Goal: Find specific page/section

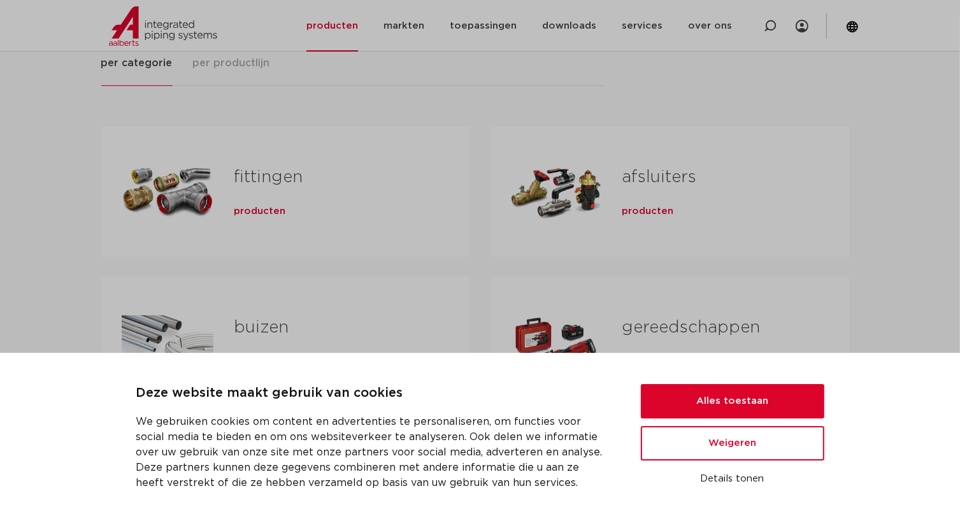
scroll to position [191, 0]
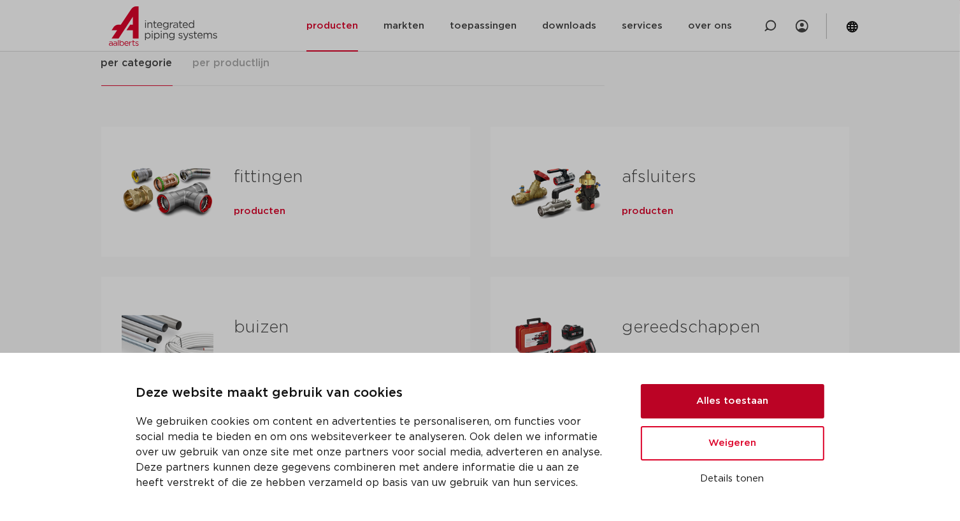
click at [704, 408] on button "Alles toestaan" at bounding box center [732, 401] width 183 height 34
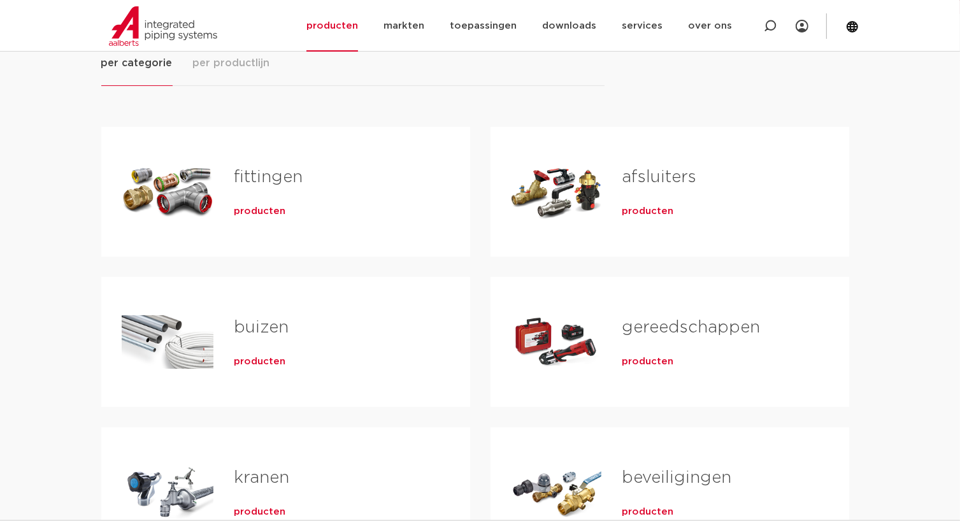
scroll to position [0, 0]
click at [280, 181] on link "fittingen" at bounding box center [268, 177] width 69 height 17
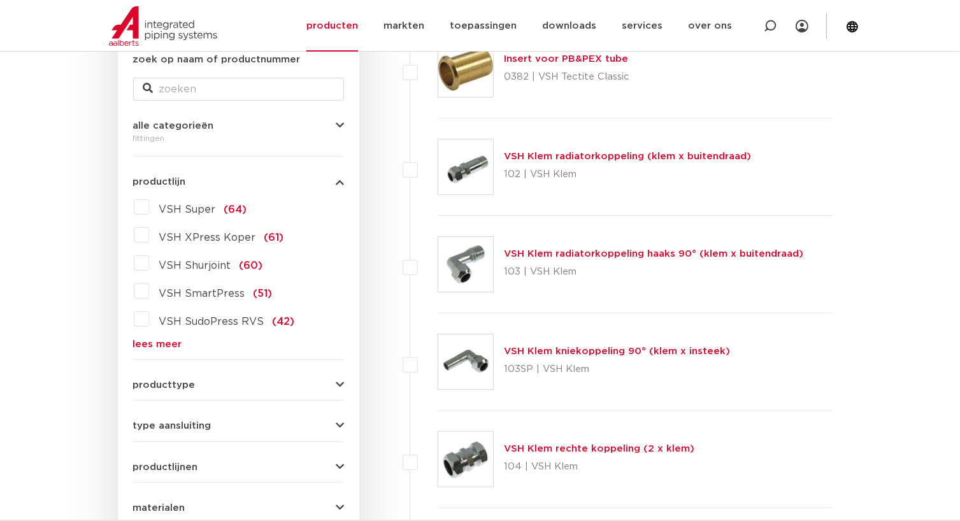
click at [149, 205] on label "VSH Super (64)" at bounding box center [198, 207] width 98 height 20
click at [0, 0] on input "VSH Super (64)" at bounding box center [0, 0] width 0 height 0
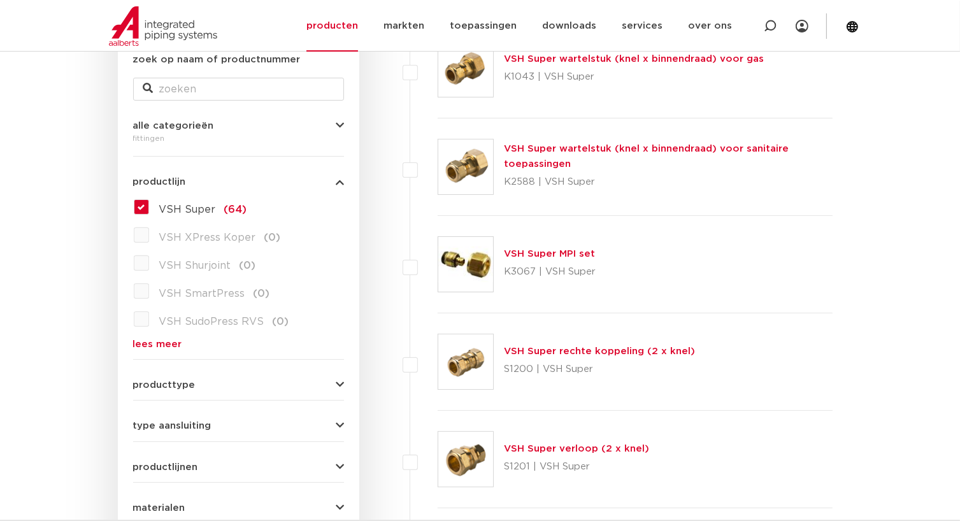
click at [310, 373] on div "producttype meerdelig (5) accessoires (fittings) (5) voordeelpakket (1) demonta…" at bounding box center [238, 380] width 211 height 20
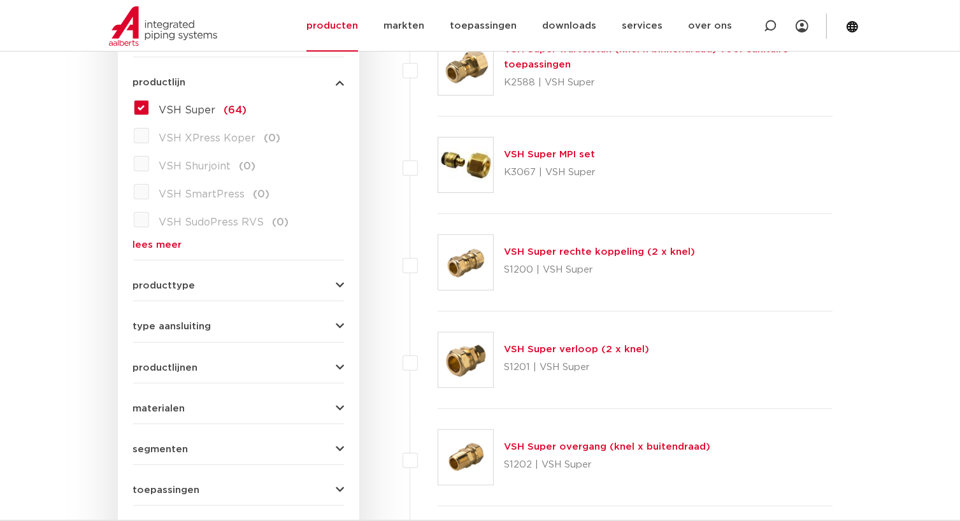
scroll to position [382, 0]
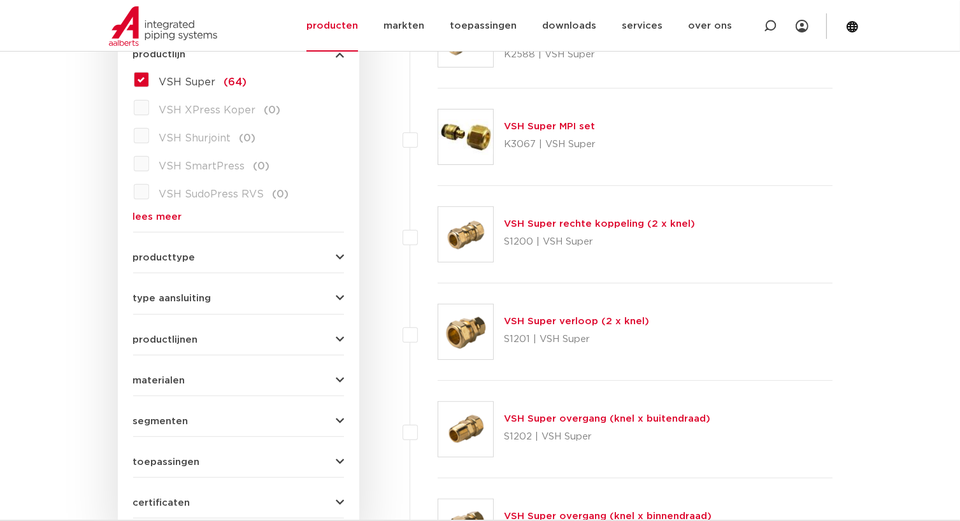
click at [346, 252] on div "wis alles filter producten zoek op naam of productnummer alle categorieën fitti…" at bounding box center [238, 206] width 241 height 685
click at [339, 255] on icon "button" at bounding box center [340, 258] width 8 height 10
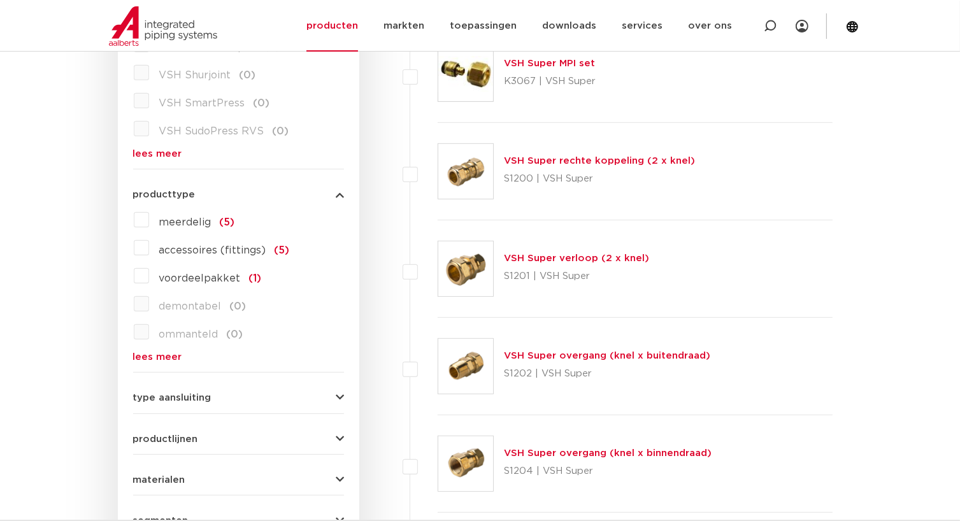
scroll to position [446, 0]
click at [129, 253] on div "wis alles filter producten zoek op naam of productnummer alle categorieën fitti…" at bounding box center [238, 224] width 241 height 848
click at [149, 251] on label "accessoires (fittings) (5)" at bounding box center [219, 247] width 141 height 20
click at [0, 0] on input "accessoires (fittings) (5)" at bounding box center [0, 0] width 0 height 0
